Goal: Browse casually

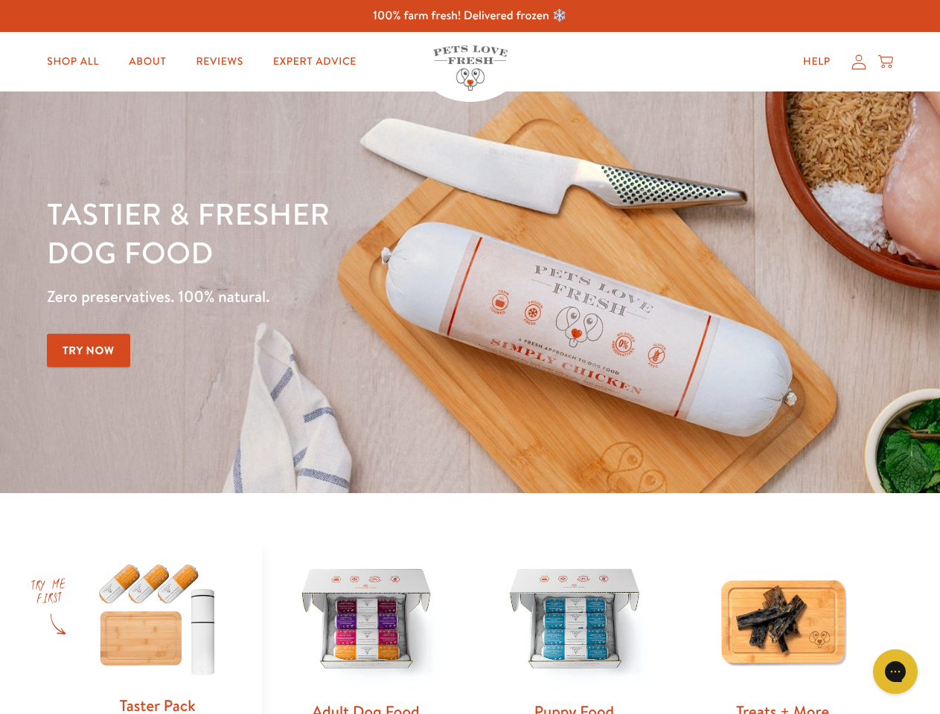
click at [469, 357] on div "Tastier & fresher dog food Zero preservatives. 100% natural. Try Now" at bounding box center [329, 292] width 564 height 196
click at [895, 672] on icon "Open gorgias live chat" at bounding box center [895, 671] width 14 height 14
